Goal: Information Seeking & Learning: Learn about a topic

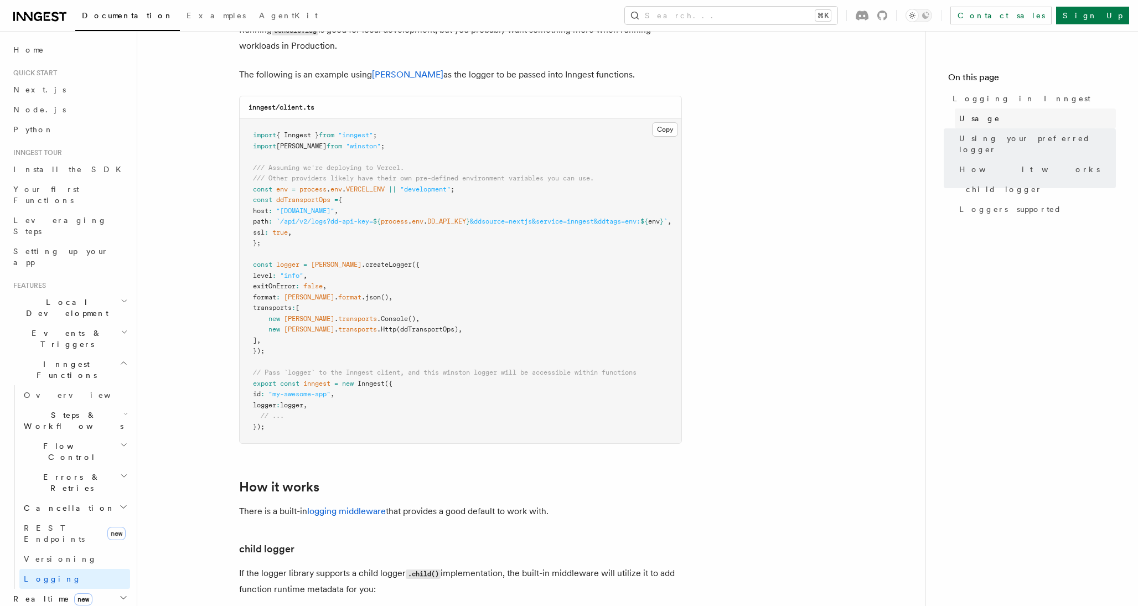
scroll to position [1443, 0]
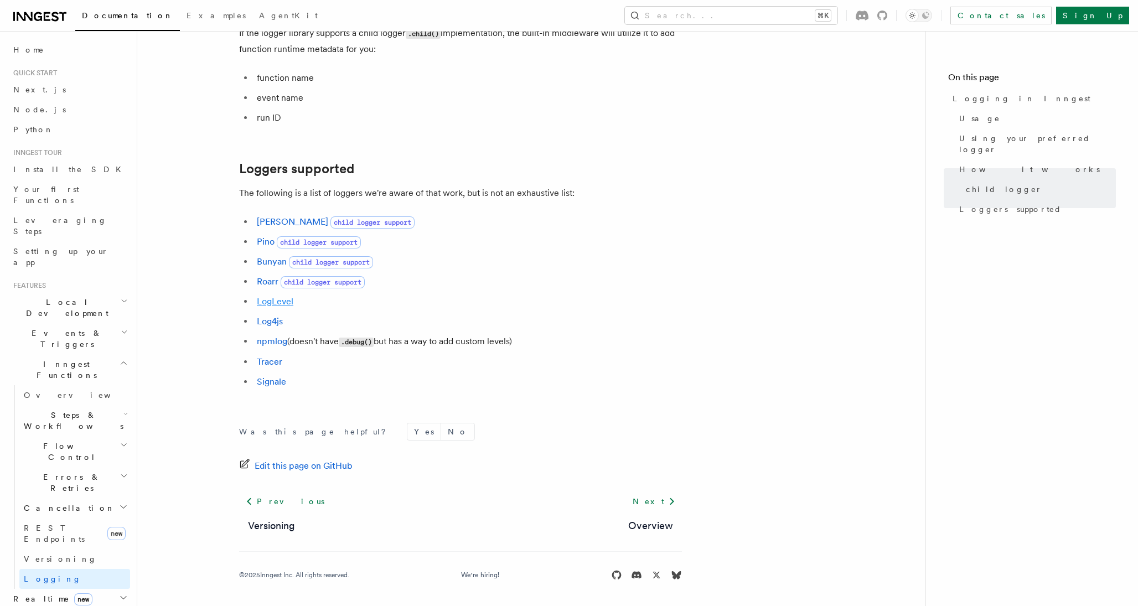
click at [277, 307] on link "LogLevel" at bounding box center [275, 301] width 37 height 11
click at [218, 175] on icon at bounding box center [222, 169] width 11 height 11
click at [776, 11] on button "Search... ⌘K" at bounding box center [731, 16] width 213 height 18
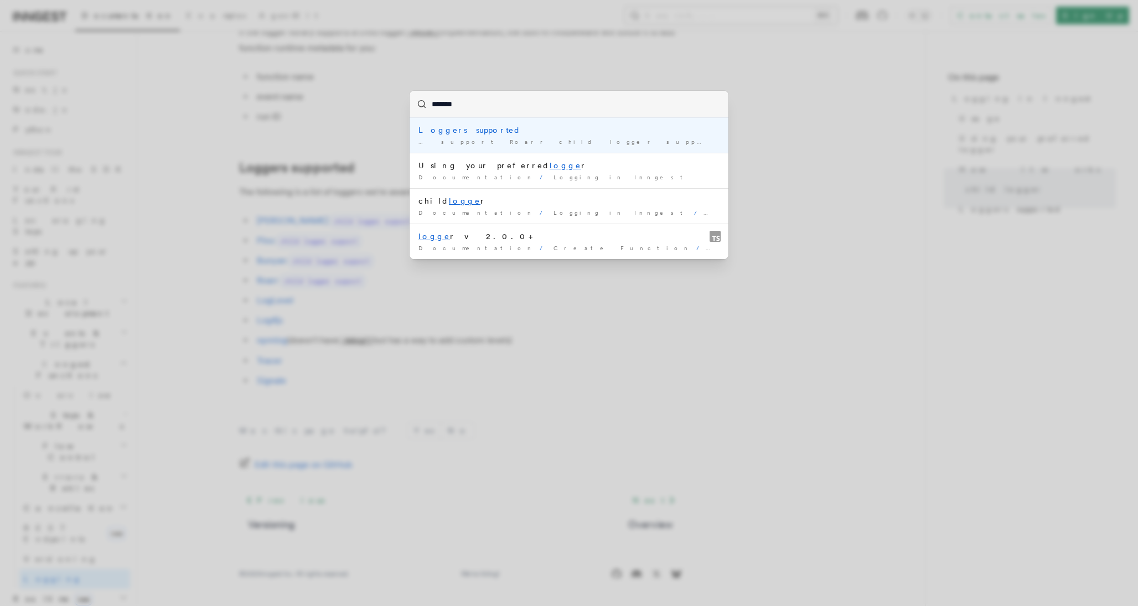
type input "********"
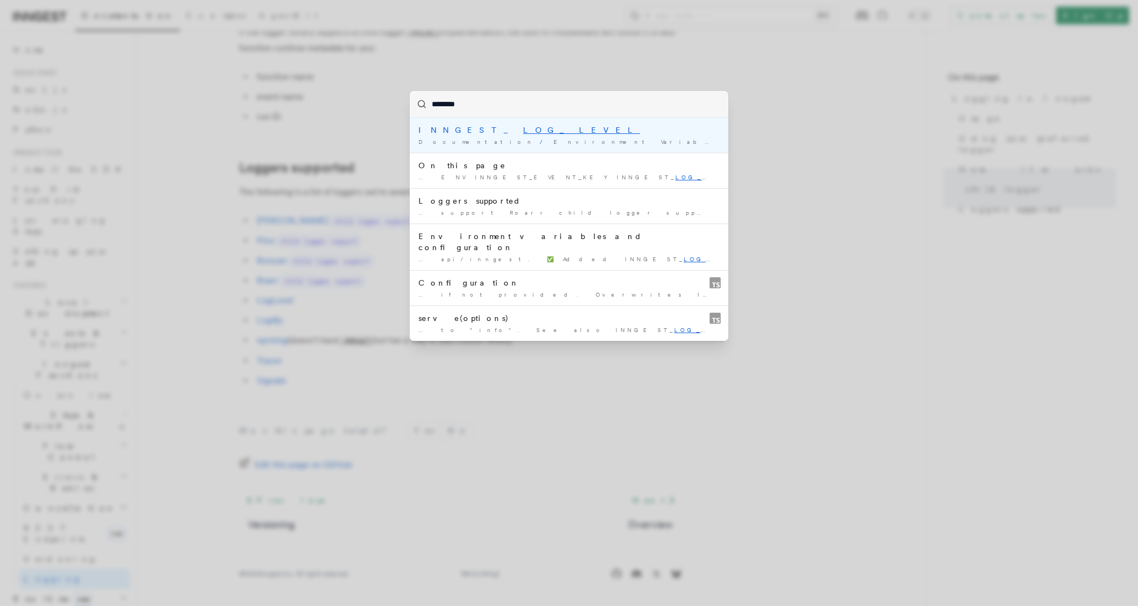
click at [523, 131] on mark "LOG_LEVEL" at bounding box center [581, 130] width 117 height 9
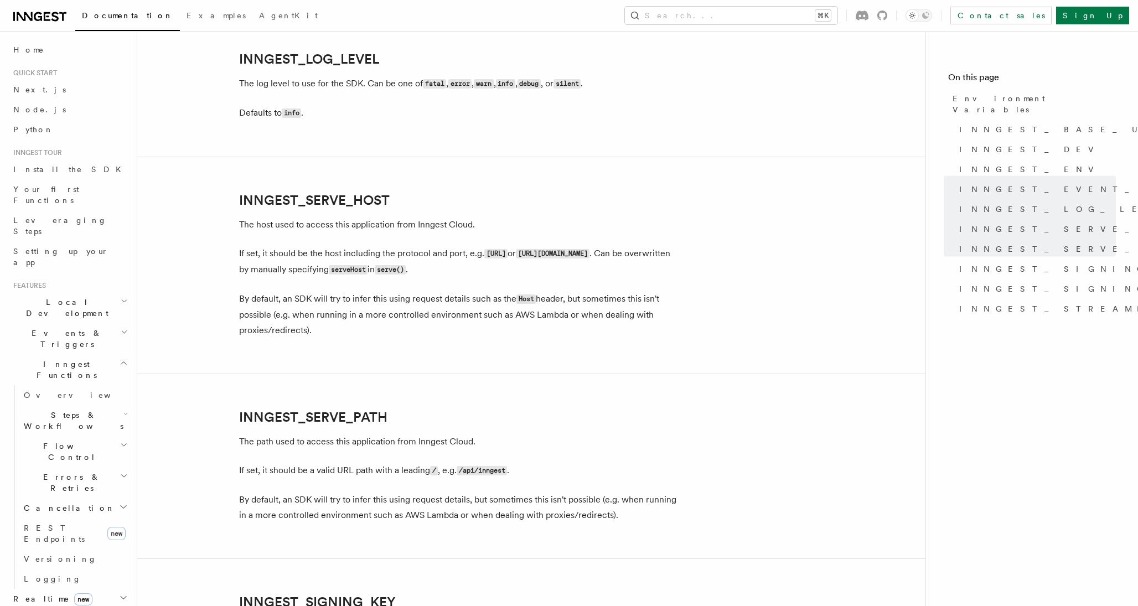
scroll to position [1403, 0]
click at [323, 57] on link "INNGEST_LOG_LEVEL" at bounding box center [309, 58] width 140 height 15
drag, startPoint x: 391, startPoint y: 55, endPoint x: 241, endPoint y: 56, distance: 150.5
click at [241, 56] on h2 "INNGEST_LOG_LEVEL" at bounding box center [460, 58] width 443 height 15
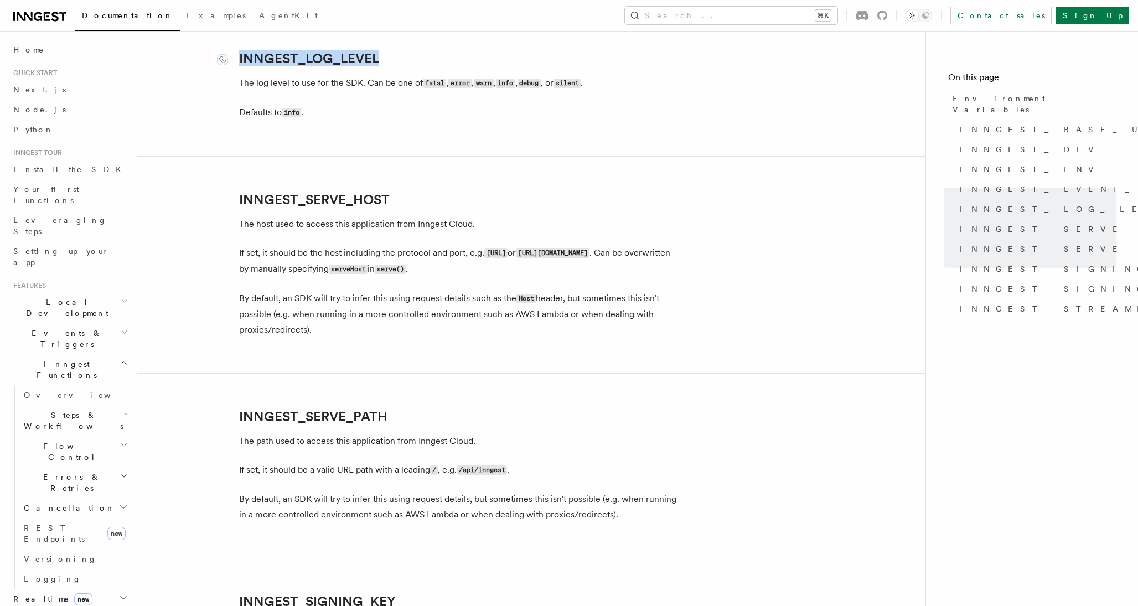
copy link "INNGEST_LOG_LEVEL"
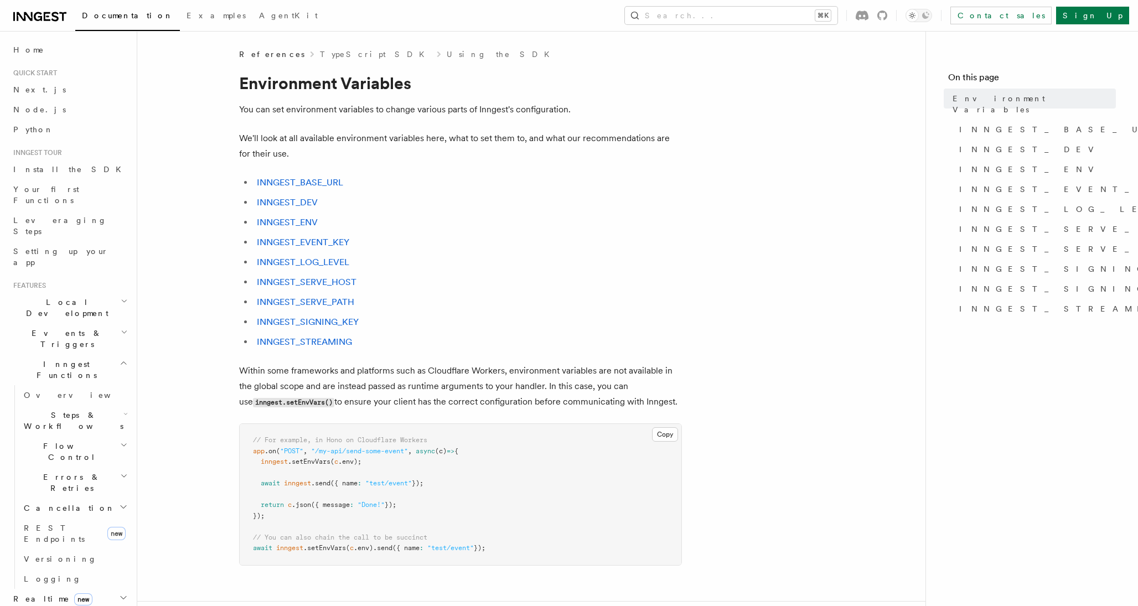
scroll to position [1162, 0]
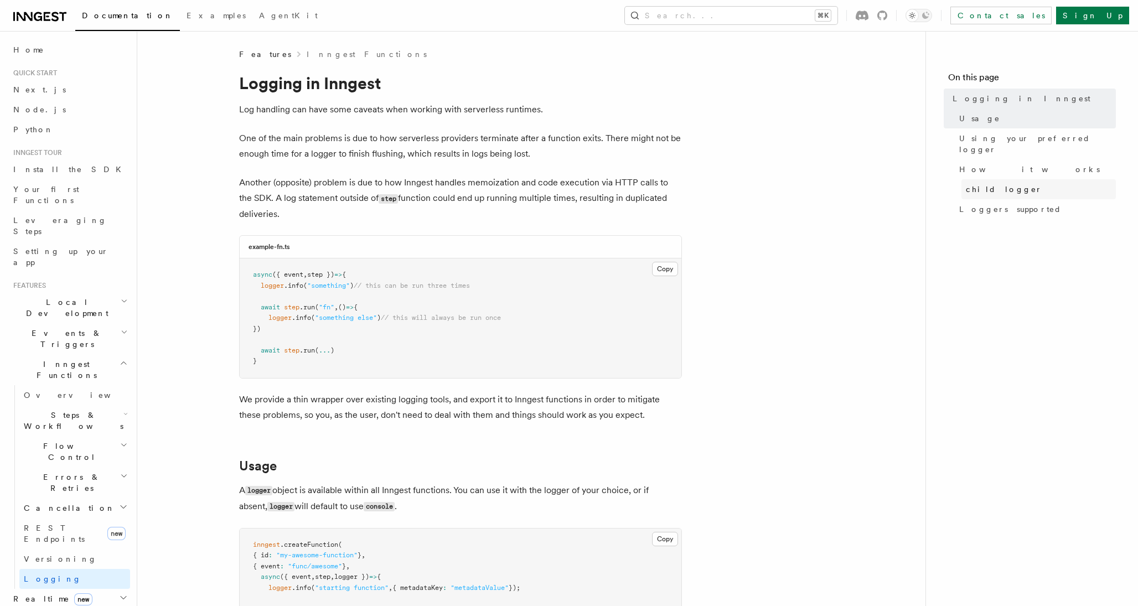
click at [982, 184] on span "child logger" at bounding box center [1004, 189] width 76 height 11
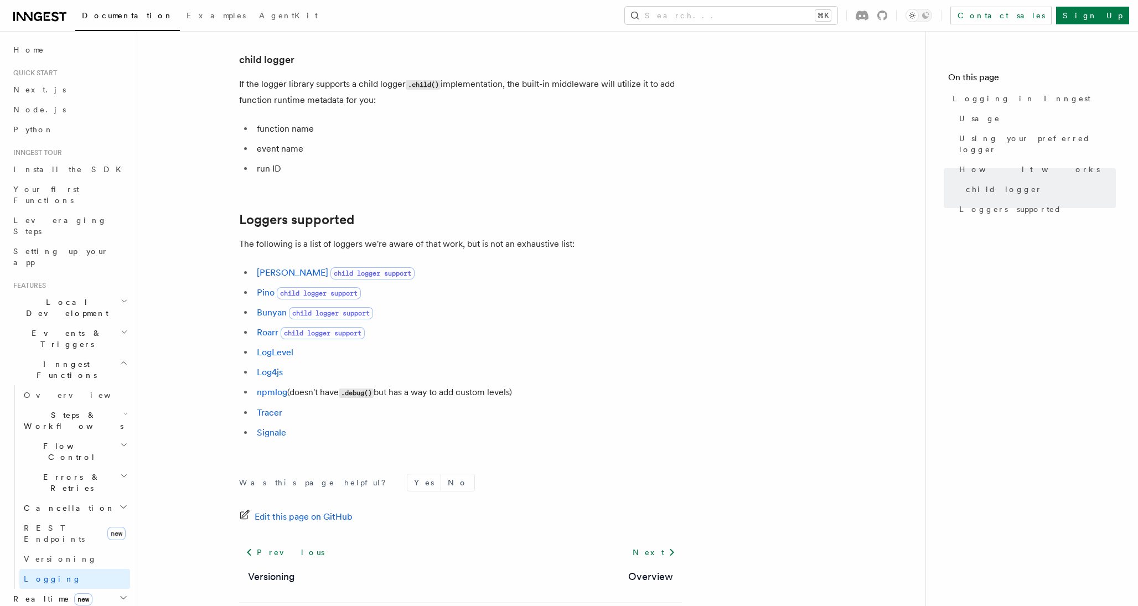
scroll to position [1368, 0]
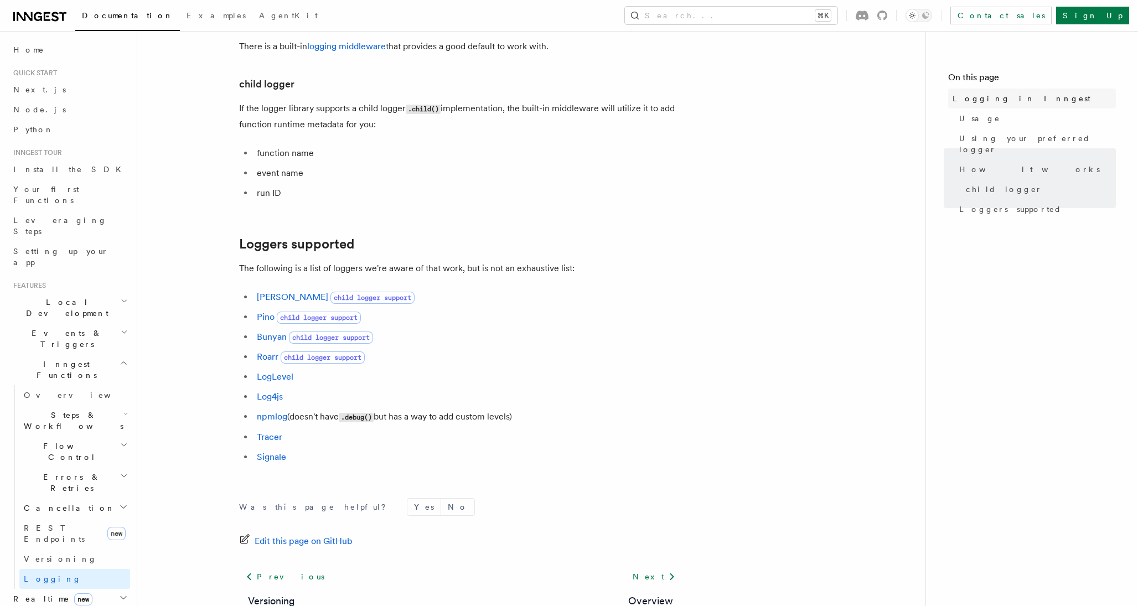
click at [978, 99] on span "Logging in Inngest" at bounding box center [1021, 98] width 138 height 11
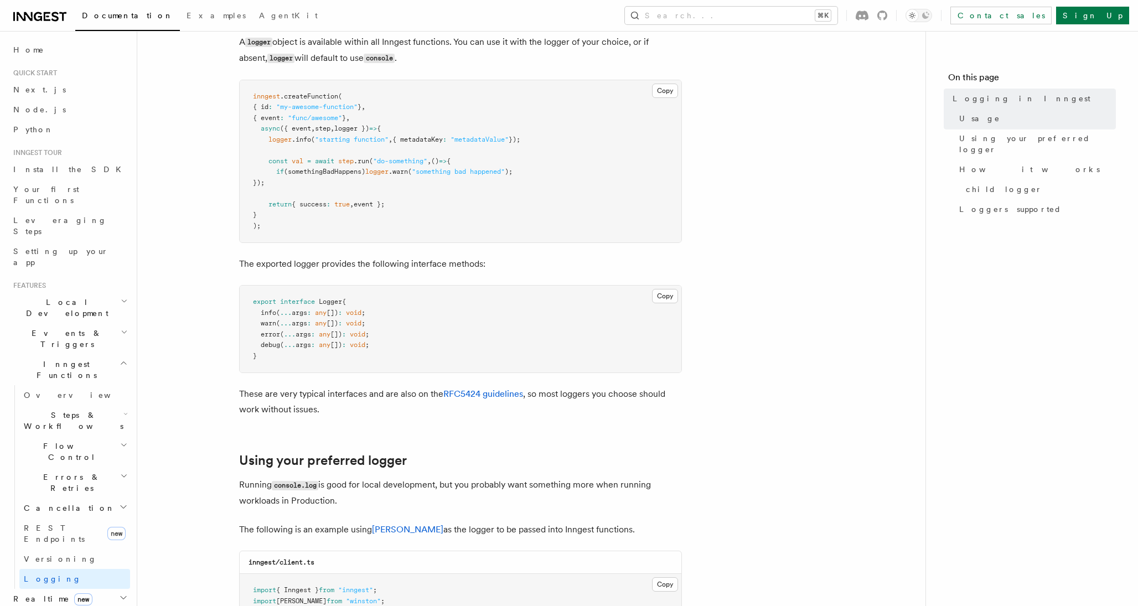
scroll to position [506, 0]
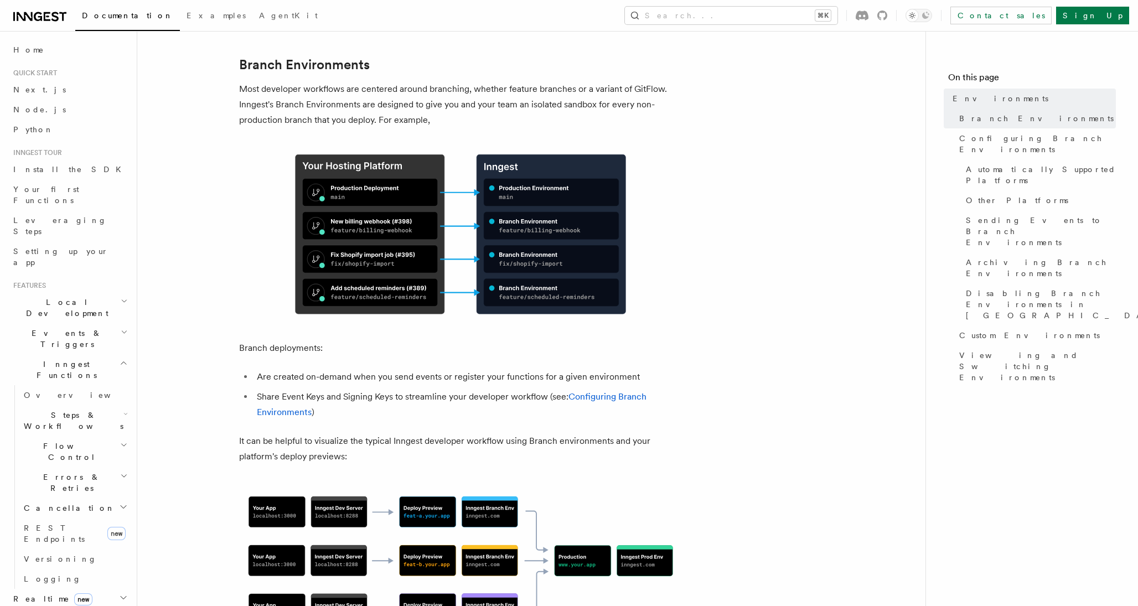
scroll to position [521, 0]
